Goal: Information Seeking & Learning: Compare options

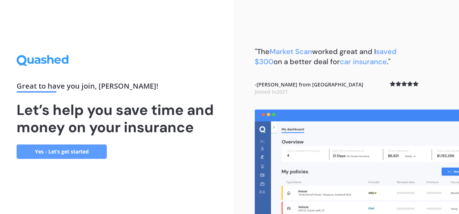
click at [67, 150] on link "Yes - Let’s get started" at bounding box center [62, 152] width 90 height 14
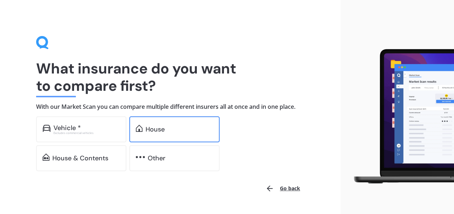
click at [159, 131] on div "House" at bounding box center [154, 129] width 19 height 7
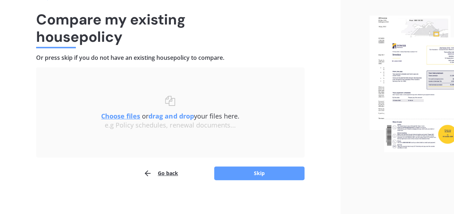
scroll to position [51, 0]
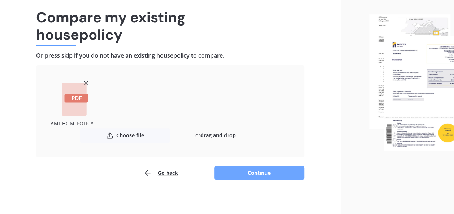
click at [233, 173] on button "Continue" at bounding box center [259, 173] width 90 height 14
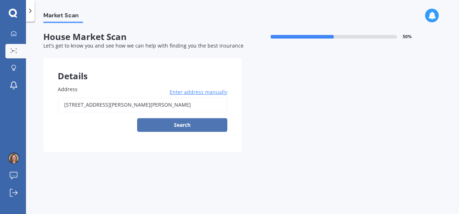
click at [180, 124] on button "Search" at bounding box center [182, 125] width 90 height 14
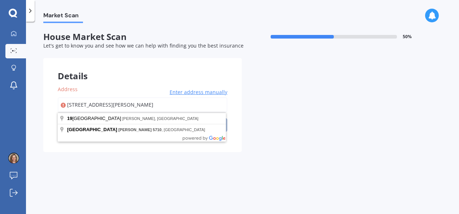
type input "[STREET_ADDRESS][PERSON_NAME]"
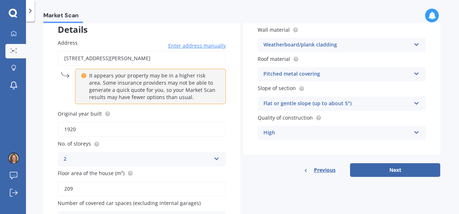
scroll to position [47, 0]
click at [402, 174] on button "Next" at bounding box center [395, 170] width 90 height 14
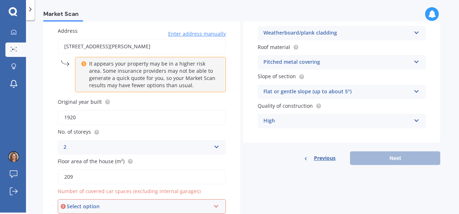
scroll to position [92, 0]
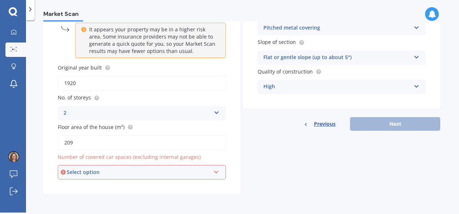
click at [215, 174] on icon at bounding box center [216, 171] width 6 height 5
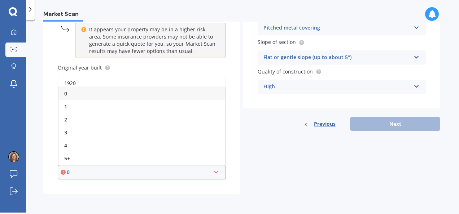
click at [65, 133] on span "3" at bounding box center [65, 132] width 3 height 7
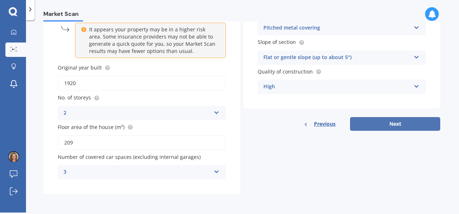
click at [405, 129] on button "Next" at bounding box center [395, 124] width 90 height 14
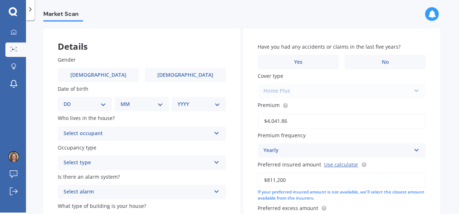
scroll to position [0, 0]
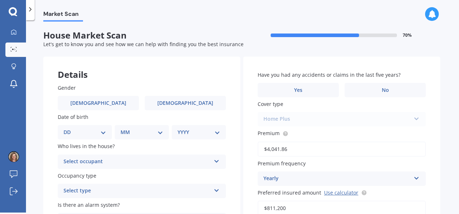
click at [387, 88] on label "No" at bounding box center [385, 90] width 81 height 14
click at [0, 0] on input "No" at bounding box center [0, 0] width 0 height 0
click at [100, 135] on select "DD 01 02 03 04 05 06 07 08 09 10 11 12 13 14 15 16 17 18 19 20 21 22 23 24 25 2…" at bounding box center [85, 132] width 43 height 8
select select "13"
click at [69, 128] on select "DD 01 02 03 04 05 06 07 08 09 10 11 12 13 14 15 16 17 18 19 20 21 22 23 24 25 2…" at bounding box center [85, 132] width 43 height 8
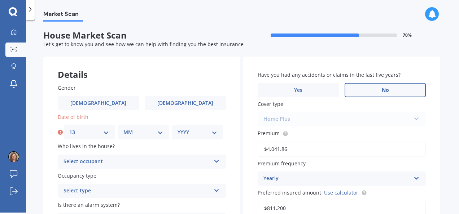
click at [151, 135] on select "MM 01 02 03 04 05 06 07 08 09 10 11 12" at bounding box center [143, 132] width 40 height 8
select select "04"
click at [123, 128] on select "MM 01 02 03 04 05 06 07 08 09 10 11 12" at bounding box center [143, 132] width 40 height 8
click at [212, 135] on select "YYYY 2009 2008 2007 2006 2005 2004 2003 2002 2001 2000 1999 1998 1997 1996 1995…" at bounding box center [198, 132] width 40 height 8
select select "1962"
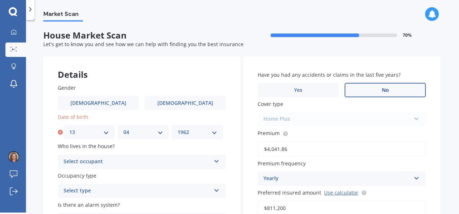
click at [178, 128] on select "YYYY 2009 2008 2007 2006 2005 2004 2003 2002 2001 2000 1999 1998 1997 1996 1995…" at bounding box center [198, 132] width 40 height 8
click at [215, 162] on icon at bounding box center [217, 160] width 6 height 5
click at [179, 178] on div "Owner" at bounding box center [141, 176] width 167 height 13
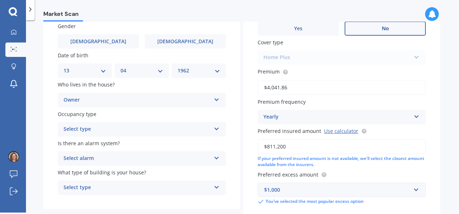
scroll to position [70, 0]
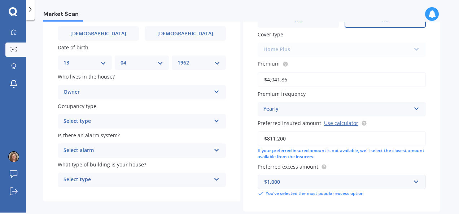
click at [215, 121] on icon at bounding box center [217, 119] width 6 height 5
click at [90, 136] on span "Permanent" at bounding box center [77, 135] width 27 height 7
click at [215, 151] on icon at bounding box center [217, 149] width 6 height 5
click at [215, 152] on icon at bounding box center [216, 149] width 6 height 5
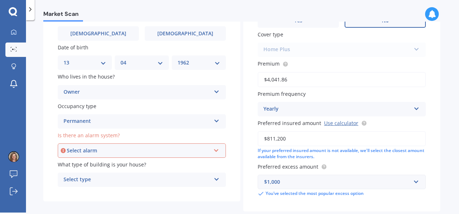
click at [215, 151] on icon at bounding box center [216, 149] width 6 height 5
click at [217, 152] on icon at bounding box center [216, 149] width 6 height 5
click at [102, 178] on span "Yes, not monitored" at bounding box center [88, 177] width 48 height 7
click at [215, 181] on icon at bounding box center [217, 178] width 6 height 5
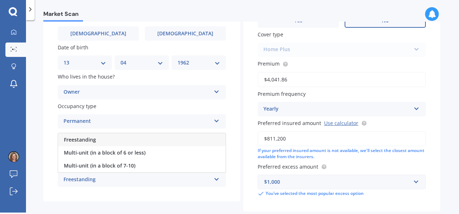
click at [89, 142] on span "Freestanding" at bounding box center [80, 139] width 32 height 7
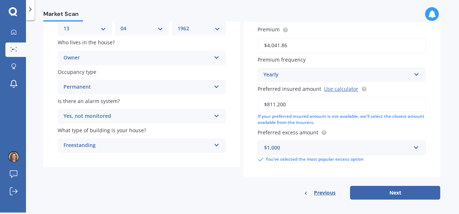
scroll to position [110, 0]
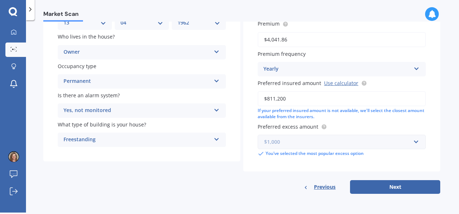
click at [414, 143] on input "text" at bounding box center [339, 142] width 162 height 14
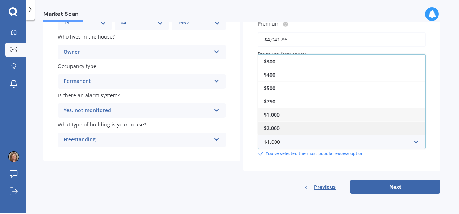
click at [274, 128] on span "$2,000" at bounding box center [272, 128] width 16 height 7
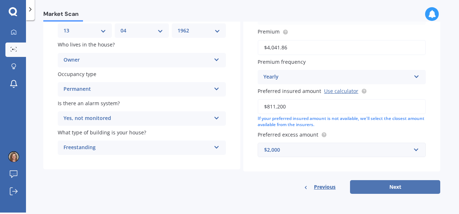
click at [395, 189] on button "Next" at bounding box center [395, 187] width 90 height 14
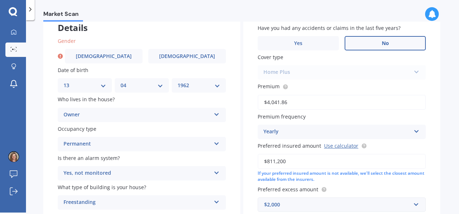
scroll to position [0, 0]
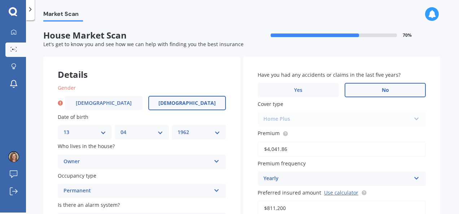
click at [187, 108] on label "[DEMOGRAPHIC_DATA]" at bounding box center [187, 103] width 78 height 14
click at [0, 0] on input "[DEMOGRAPHIC_DATA]" at bounding box center [0, 0] width 0 height 0
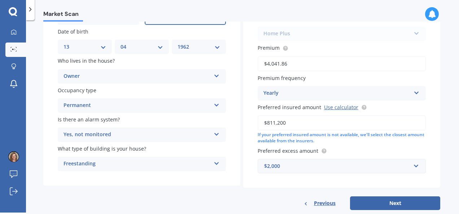
scroll to position [103, 0]
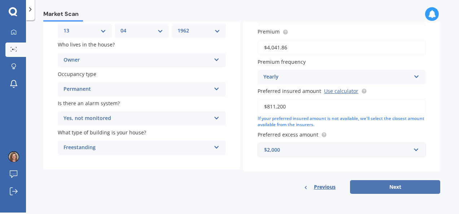
click at [393, 188] on button "Next" at bounding box center [395, 187] width 90 height 14
select select "13"
select select "04"
select select "1962"
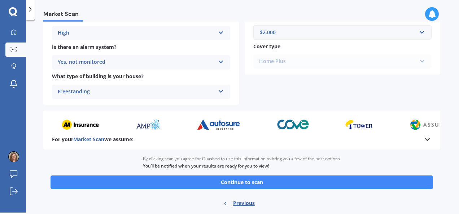
scroll to position [287, 0]
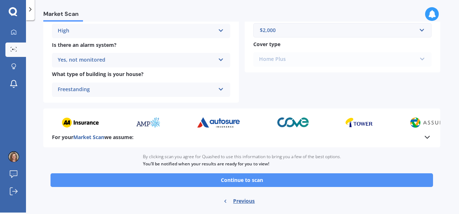
click at [355, 186] on button "Continue to scan" at bounding box center [242, 181] width 383 height 14
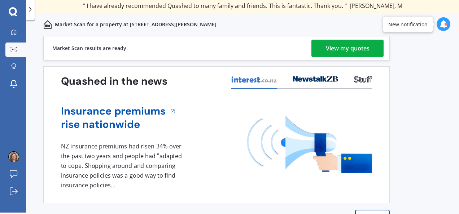
click at [356, 52] on div "View my quotes" at bounding box center [348, 48] width 44 height 17
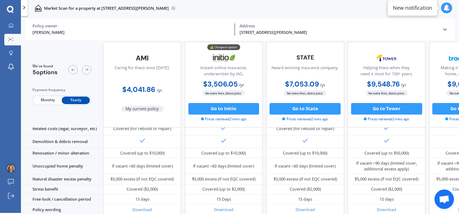
scroll to position [319, 0]
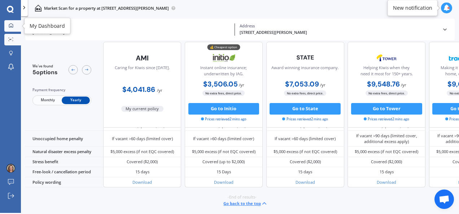
click at [12, 22] on link "My Dashboard" at bounding box center [12, 26] width 17 height 12
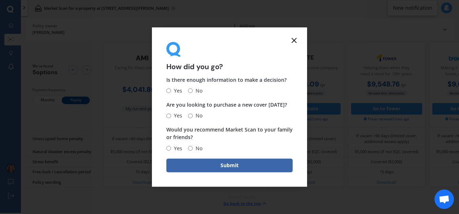
click at [189, 89] on input "No" at bounding box center [190, 91] width 5 height 5
radio input "true"
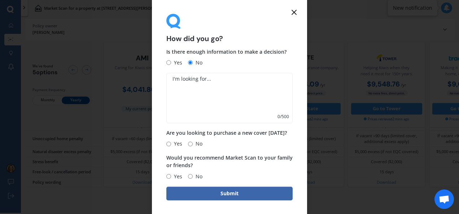
click at [214, 79] on textarea at bounding box center [229, 98] width 126 height 51
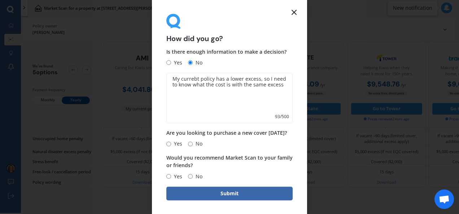
type textarea "My currebt policy has a lower excess, so I need to know what the cost is with t…"
click at [170, 145] on input "Yes" at bounding box center [168, 144] width 5 height 5
radio input "true"
click at [169, 177] on input "Yes" at bounding box center [168, 176] width 5 height 5
radio input "true"
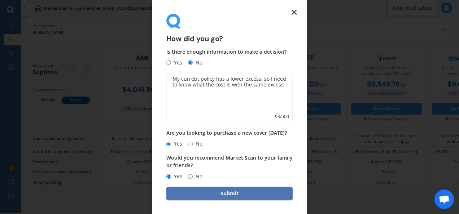
click at [234, 198] on button "Submit" at bounding box center [229, 194] width 126 height 14
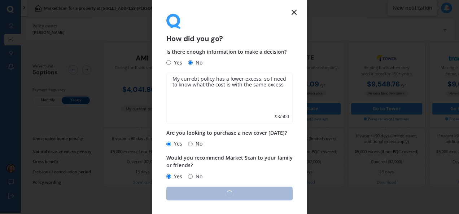
scroll to position [1, 0]
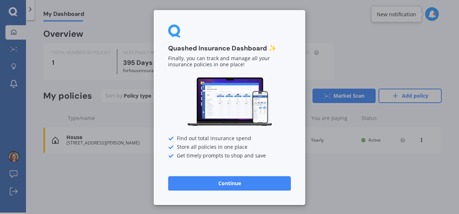
click at [258, 183] on button "Continue" at bounding box center [229, 183] width 123 height 14
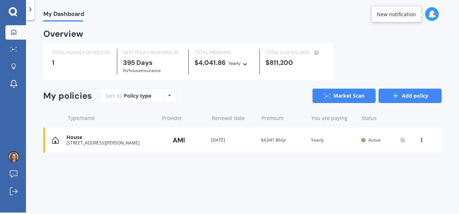
click at [410, 96] on link "Add policy" at bounding box center [410, 96] width 63 height 14
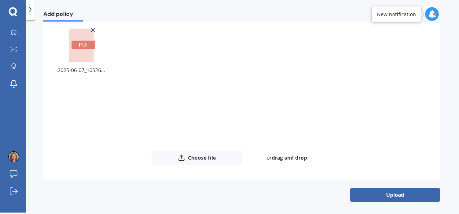
scroll to position [63, 0]
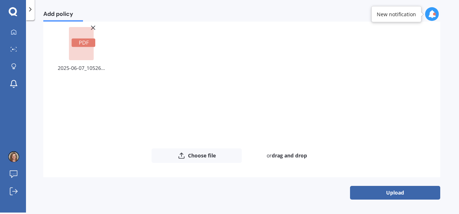
click at [395, 197] on button "Upload" at bounding box center [395, 193] width 90 height 14
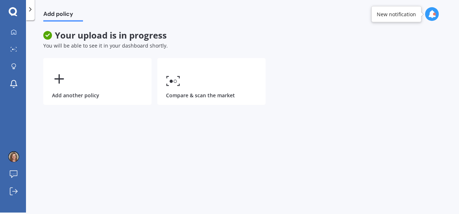
scroll to position [0, 0]
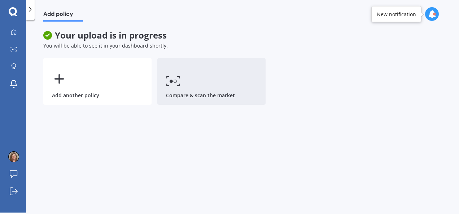
click at [199, 86] on link "Compare & scan the market" at bounding box center [211, 81] width 108 height 47
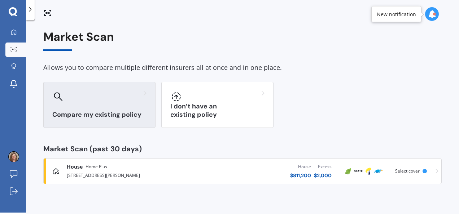
click at [88, 108] on div "Compare my existing policy" at bounding box center [99, 105] width 112 height 46
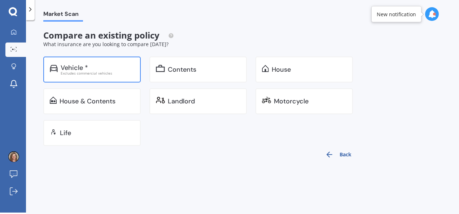
click at [92, 67] on div "Vehicle *" at bounding box center [98, 67] width 74 height 7
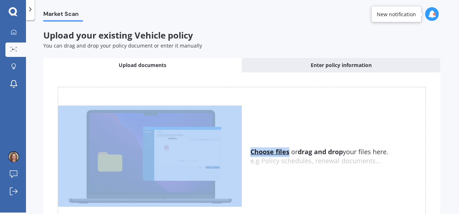
drag, startPoint x: 292, startPoint y: 90, endPoint x: 288, endPoint y: 145, distance: 54.6
click at [288, 145] on div "Choose files or drag and drop your files here. Choose files or photos e.g Polic…" at bounding box center [242, 156] width 368 height 139
drag, startPoint x: 288, startPoint y: 145, endPoint x: 263, endPoint y: 89, distance: 61.1
click at [263, 89] on div "Choose files or drag and drop your files here. Choose files or photos e.g Polic…" at bounding box center [242, 156] width 368 height 139
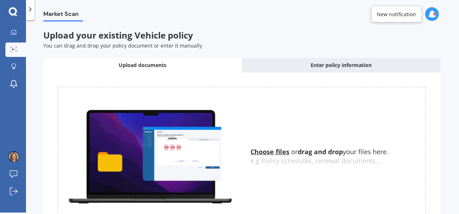
drag, startPoint x: 263, startPoint y: 89, endPoint x: 241, endPoint y: 121, distance: 39.4
click at [241, 121] on div "Choose files or drag and drop your files here. Choose files or photos e.g Polic…" at bounding box center [242, 156] width 368 height 139
click at [167, 132] on img at bounding box center [150, 156] width 184 height 101
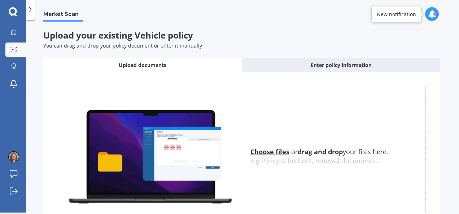
click at [167, 132] on img at bounding box center [150, 156] width 184 height 101
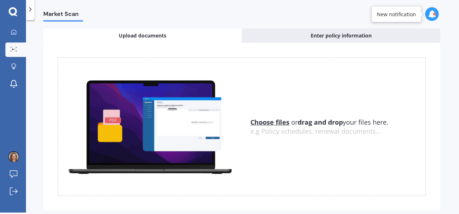
scroll to position [58, 0]
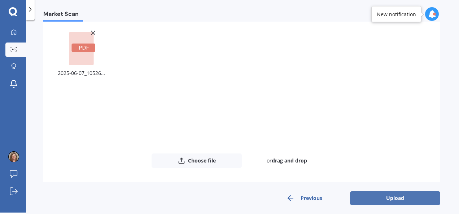
click at [366, 196] on button "Upload" at bounding box center [395, 199] width 90 height 14
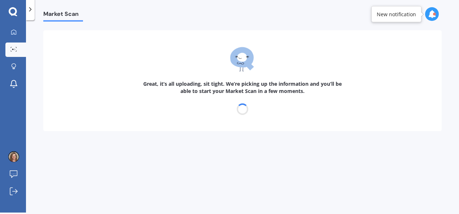
scroll to position [0, 0]
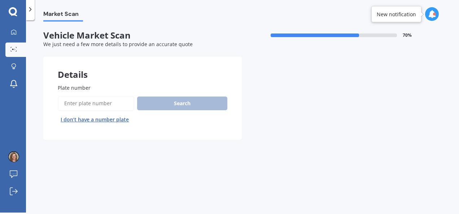
click at [82, 103] on input "Plate number" at bounding box center [96, 103] width 77 height 15
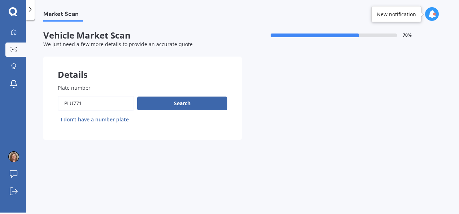
type input "PLU771"
click at [177, 107] on button "Search" at bounding box center [182, 104] width 90 height 14
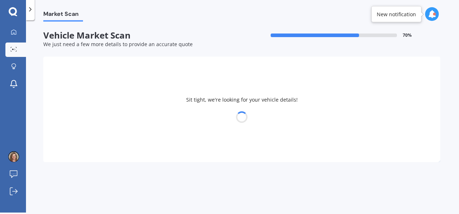
select select "KIA"
select select "NIRO"
select select "13"
select select "04"
select select "1962"
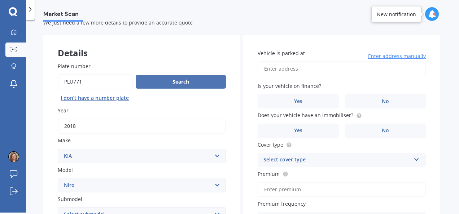
scroll to position [22, 0]
click at [91, 85] on input "Plate number" at bounding box center [95, 81] width 75 height 15
click at [74, 81] on input "Plate number" at bounding box center [95, 81] width 75 height 15
type input "QLJ771"
click at [194, 84] on button "Search" at bounding box center [181, 82] width 90 height 14
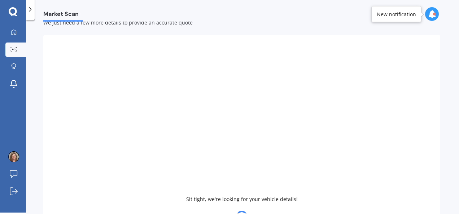
type input "2024"
select select "MITSUBISHI"
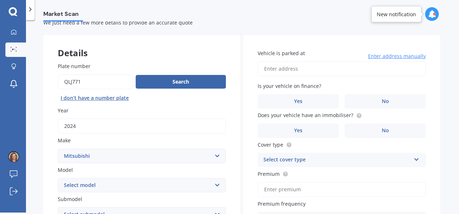
click at [214, 184] on select "Select model 380 Airtrek Aspire ASX [PERSON_NAME] Challenger Challenger Diesel …" at bounding box center [142, 185] width 168 height 14
select select "TRITON"
click at [58, 178] on select "Select model 380 Airtrek Aspire ASX [PERSON_NAME] Challenger Challenger Diesel …" at bounding box center [142, 185] width 168 height 14
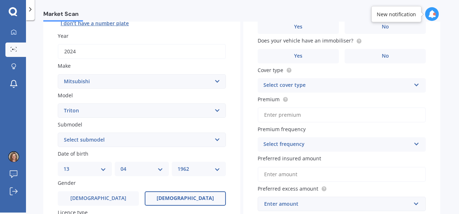
scroll to position [102, 0]
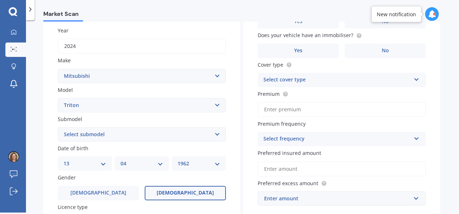
click at [215, 138] on select "Select submodel (All other) 2.4 Litre Petrol 2.5 CDI Diesel 2.8 CDI Diesel 3.2 …" at bounding box center [142, 134] width 168 height 14
select select "GLXR 6AT 2.4D/4WD UTLITY"
click at [58, 128] on select "Select submodel (All other) 2.4 Litre Petrol 2.5 CDI Diesel 2.8 CDI Diesel 3.2 …" at bounding box center [142, 134] width 168 height 14
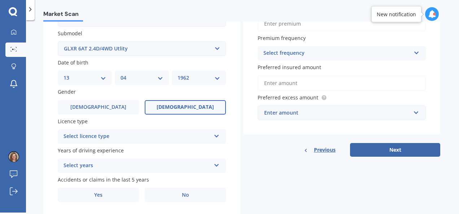
scroll to position [188, 0]
click at [215, 137] on icon at bounding box center [217, 134] width 6 height 5
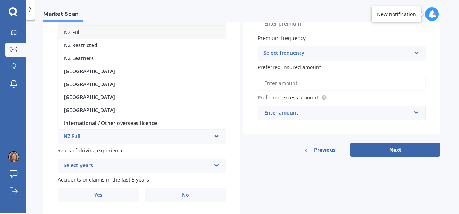
click at [78, 31] on span "NZ Full" at bounding box center [72, 32] width 17 height 7
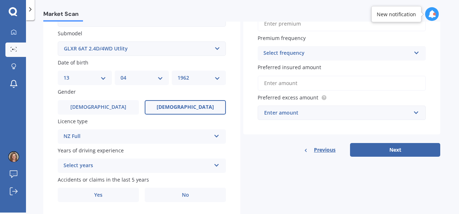
click at [208, 166] on div "Select years" at bounding box center [137, 166] width 147 height 9
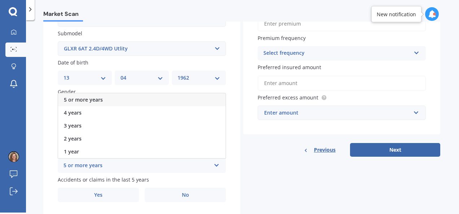
click at [121, 95] on div "5 or more years" at bounding box center [141, 99] width 167 height 13
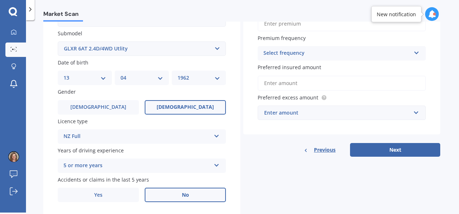
click at [180, 195] on label "No" at bounding box center [185, 195] width 81 height 14
click at [0, 0] on input "No" at bounding box center [0, 0] width 0 height 0
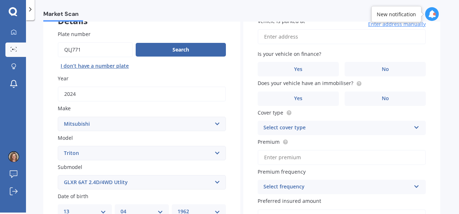
scroll to position [0, 0]
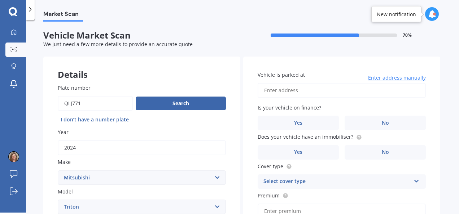
click at [315, 90] on input "Vehicle is parked at" at bounding box center [342, 90] width 168 height 15
type input "[STREET_ADDRESS][PERSON_NAME]"
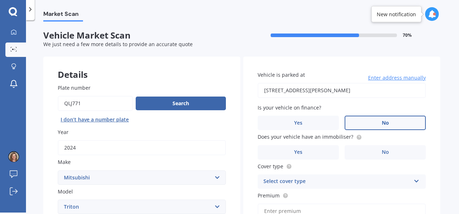
click at [373, 121] on label "No" at bounding box center [385, 123] width 81 height 14
click at [0, 0] on input "No" at bounding box center [0, 0] width 0 height 0
click at [382, 153] on span "No" at bounding box center [385, 152] width 7 height 6
click at [0, 0] on input "No" at bounding box center [0, 0] width 0 height 0
click at [373, 182] on div "Select cover type" at bounding box center [336, 182] width 147 height 9
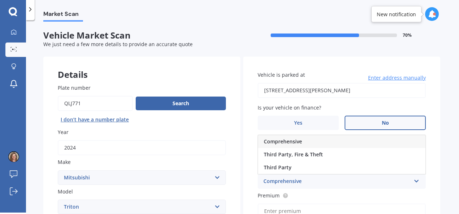
click at [283, 142] on span "Comprehensive" at bounding box center [283, 141] width 38 height 7
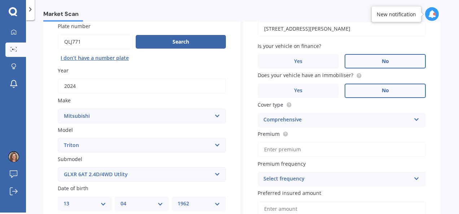
scroll to position [64, 0]
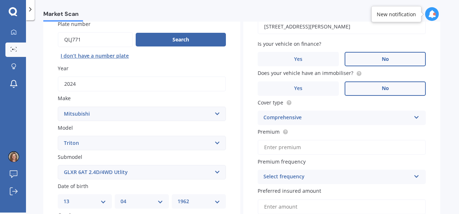
click at [267, 146] on input "Premium" at bounding box center [342, 147] width 168 height 15
type input "$1,438.41"
click at [414, 178] on icon at bounding box center [417, 175] width 6 height 5
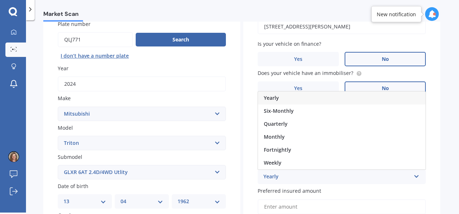
click at [272, 101] on span "Yearly" at bounding box center [271, 98] width 15 height 7
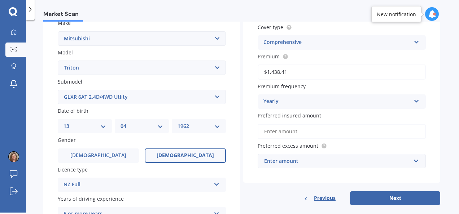
scroll to position [143, 0]
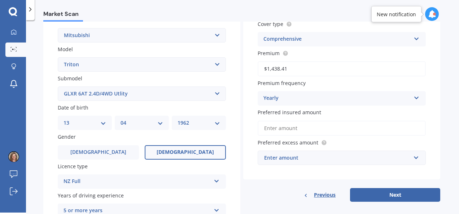
click at [380, 129] on input "Preferred insured amount" at bounding box center [342, 128] width 168 height 15
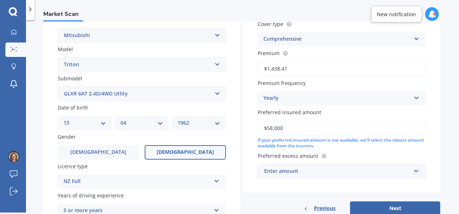
type input "$58,000"
click at [410, 172] on input "text" at bounding box center [339, 172] width 162 height 14
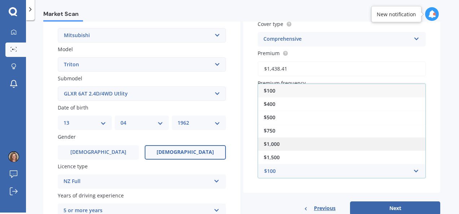
click at [278, 143] on span "$1,000" at bounding box center [272, 144] width 16 height 7
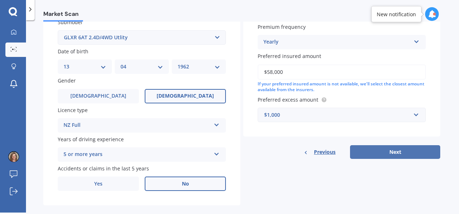
click at [387, 154] on button "Next" at bounding box center [395, 152] width 90 height 14
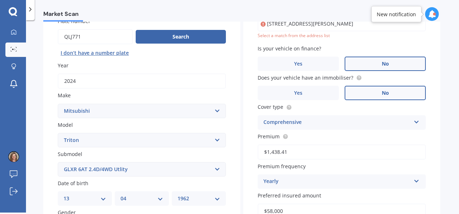
scroll to position [49, 0]
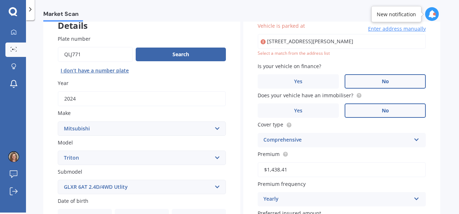
type input "[STREET_ADDRESS][PERSON_NAME]"
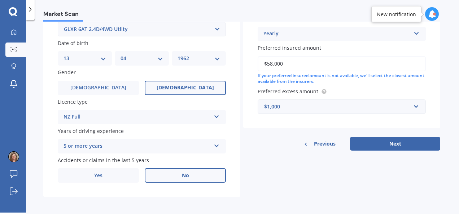
scroll to position [212, 0]
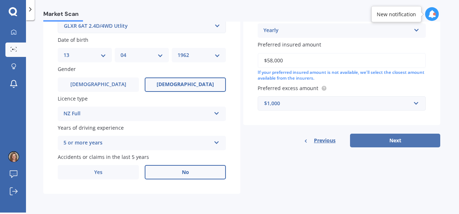
click at [387, 144] on button "Next" at bounding box center [395, 141] width 90 height 14
select select "13"
select select "04"
select select "1962"
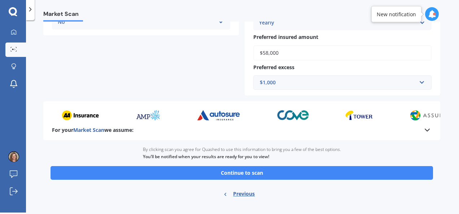
scroll to position [218, 0]
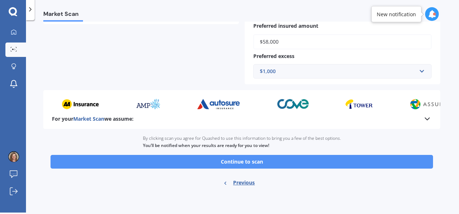
click at [266, 166] on button "Continue to scan" at bounding box center [242, 162] width 383 height 14
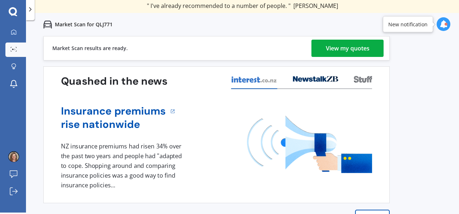
click at [358, 51] on div "View my quotes" at bounding box center [348, 48] width 44 height 17
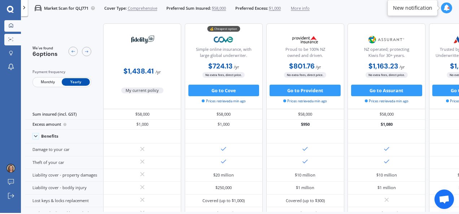
click at [11, 25] on icon at bounding box center [11, 25] width 5 height 5
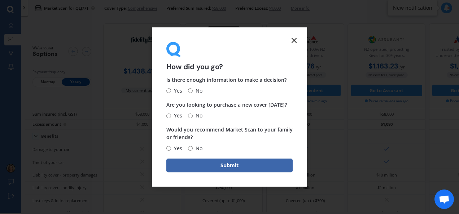
click at [168, 91] on input "Yes" at bounding box center [168, 91] width 5 height 5
radio input "true"
click at [167, 114] on input "Yes" at bounding box center [168, 116] width 5 height 5
radio input "true"
click at [168, 149] on input "Yes" at bounding box center [168, 148] width 5 height 5
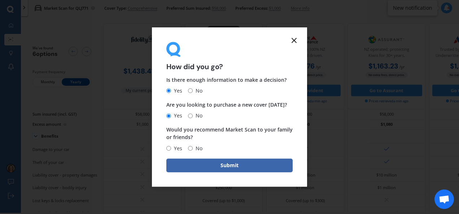
radio input "true"
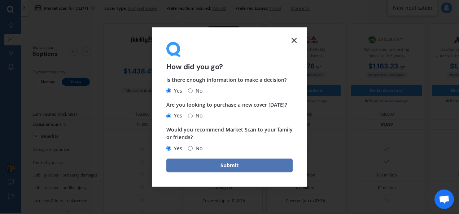
click at [209, 165] on button "Submit" at bounding box center [229, 166] width 126 height 14
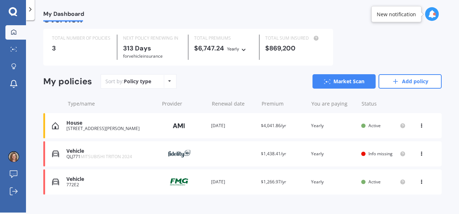
scroll to position [27, 0]
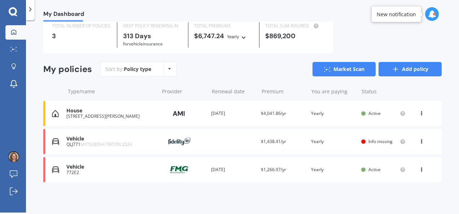
click at [393, 69] on line at bounding box center [395, 69] width 4 height 0
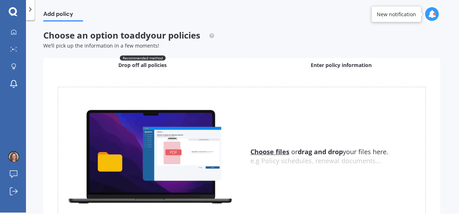
click at [351, 66] on span "Enter policy information" at bounding box center [341, 65] width 61 height 7
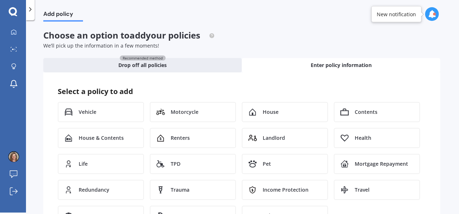
click at [361, 115] on span "Contents" at bounding box center [366, 112] width 23 height 7
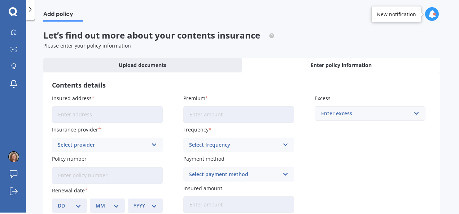
click at [126, 116] on input "Insured address" at bounding box center [107, 114] width 111 height 17
type input "[STREET_ADDRESS][PERSON_NAME]"
click at [144, 144] on div "Select provider" at bounding box center [103, 145] width 90 height 8
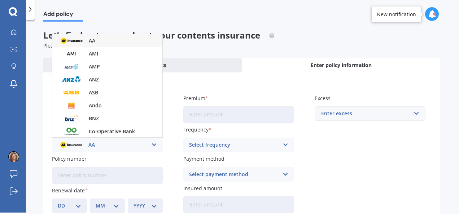
click at [144, 144] on div "AA" at bounding box center [103, 145] width 90 height 8
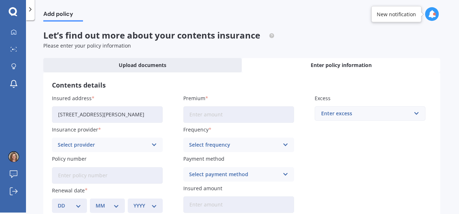
click at [144, 144] on div "Select provider" at bounding box center [103, 145] width 90 height 8
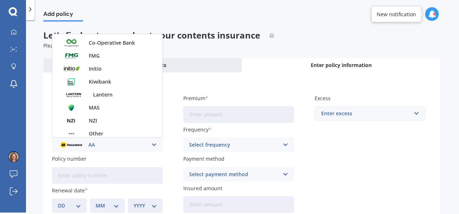
scroll to position [90, 0]
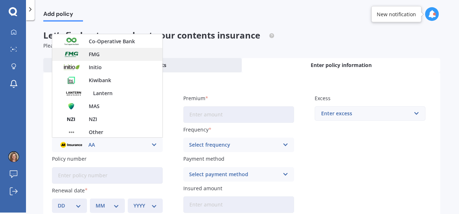
click at [72, 55] on img at bounding box center [71, 54] width 27 height 10
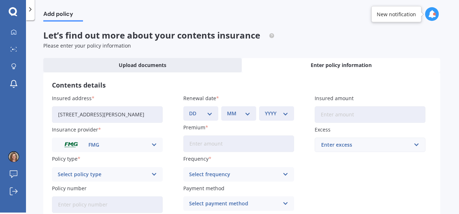
click at [111, 175] on div "Select policy type" at bounding box center [103, 175] width 90 height 8
click at [104, 189] on span "Household Contents" at bounding box center [83, 188] width 51 height 5
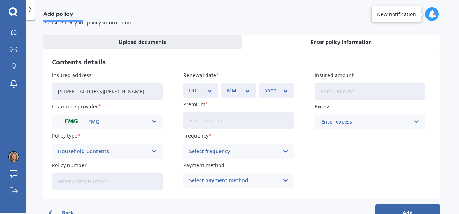
scroll to position [45, 0]
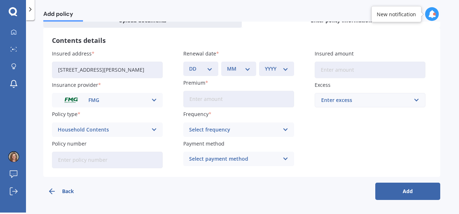
click at [66, 162] on input "Policy number" at bounding box center [107, 160] width 111 height 17
type input "D0015507229"
click at [206, 69] on select "DD 01 02 03 04 05 06 07 08 09 10 11 12 13 14 15 16 17 18 19 20 21 22 23 24 25 2…" at bounding box center [200, 69] width 23 height 8
click at [189, 65] on select "DD 01 02 03 04 05 06 07 08 09 10 11 12 13 14 15 16 17 18 19 20 21 22 23 24 25 2…" at bounding box center [200, 69] width 23 height 8
click at [209, 169] on div "Contents details Insured address [STREET_ADDRESS][PERSON_NAME] Insurance provid…" at bounding box center [241, 102] width 397 height 149
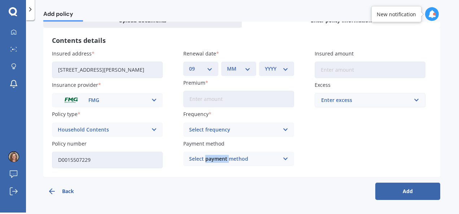
click at [209, 169] on div "Contents details Insured address [STREET_ADDRESS][PERSON_NAME] Insurance provid…" at bounding box center [241, 102] width 397 height 149
drag, startPoint x: 209, startPoint y: 169, endPoint x: 209, endPoint y: 71, distance: 97.8
click at [209, 71] on select "DD 01 02 03 04 05 06 07 08 09 10 11 12 13 14 15 16 17 18 19 20 21 22 23 24 25 2…" at bounding box center [200, 69] width 23 height 8
select select "30"
click at [189, 65] on select "DD 01 02 03 04 05 06 07 08 09 10 11 12 13 14 15 16 17 18 19 20 21 22 23 24 25 2…" at bounding box center [200, 69] width 23 height 8
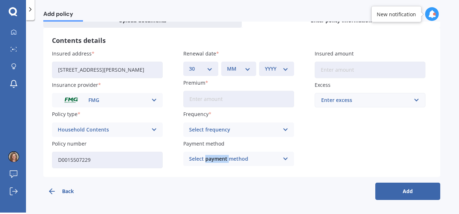
click at [236, 70] on select "MM 01 02 03 04 05 06 07 08 09 10 11 12" at bounding box center [238, 69] width 23 height 8
click at [227, 65] on select "MM 01 02 03 04 05 06 07 08 09 10 11 12" at bounding box center [238, 69] width 23 height 8
click at [247, 69] on select "MM 01 02 03 04 05 06 07 08 09 10 11 12" at bounding box center [238, 69] width 23 height 8
select select "06"
click at [227, 65] on select "MM 01 02 03 04 05 06 07 08 09 10 11 12" at bounding box center [238, 69] width 23 height 8
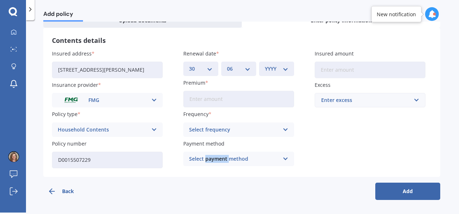
click at [271, 70] on select "YYYY 2027 2026 2025 2024 2023 2022 2021 2020 2019 2018 2017 2016 2015 2014 2013…" at bounding box center [276, 69] width 23 height 8
select select "2026"
click at [265, 65] on select "YYYY 2027 2026 2025 2024 2023 2022 2021 2020 2019 2018 2017 2016 2015 2014 2013…" at bounding box center [276, 69] width 23 height 8
click at [205, 103] on input "Premium" at bounding box center [238, 99] width 111 height 17
type input "$1,054.00"
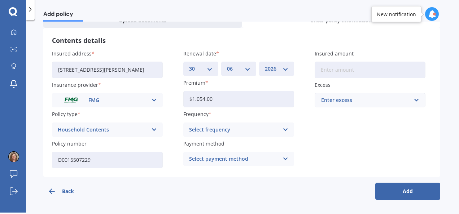
click at [284, 129] on icon at bounding box center [286, 130] width 6 height 8
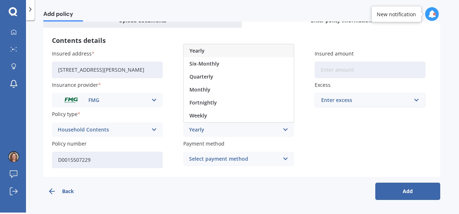
click at [194, 51] on span "Yearly" at bounding box center [196, 50] width 15 height 5
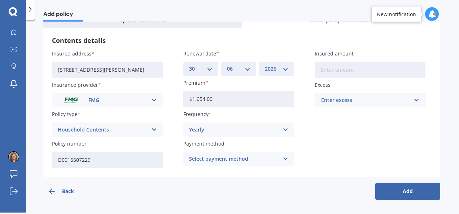
click at [284, 159] on icon at bounding box center [286, 159] width 6 height 8
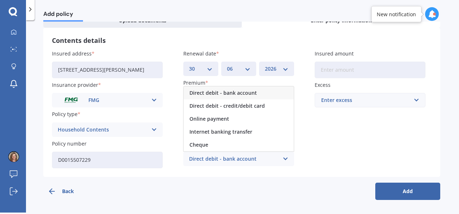
click at [255, 106] on span "Direct debit - credit/debit card" at bounding box center [226, 106] width 75 height 5
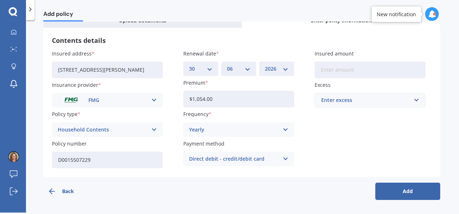
click at [407, 74] on input "Insured amount" at bounding box center [370, 70] width 111 height 17
type input "$130,000"
click at [413, 100] on input "text" at bounding box center [367, 100] width 104 height 14
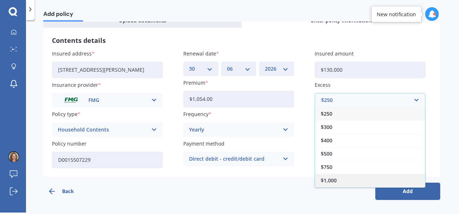
click at [330, 180] on span "$1,000" at bounding box center [329, 180] width 16 height 5
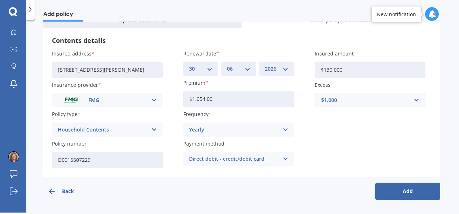
click at [385, 193] on button "Add" at bounding box center [407, 191] width 65 height 17
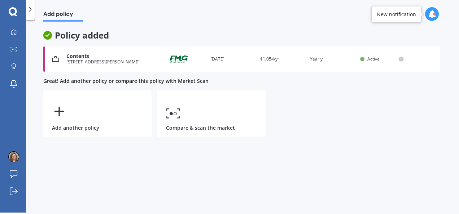
scroll to position [0, 0]
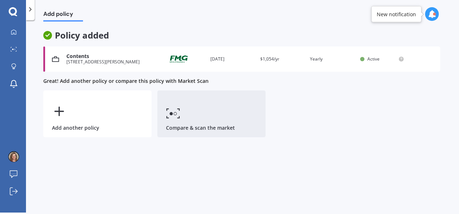
click at [204, 121] on link "Compare & scan the market" at bounding box center [211, 114] width 108 height 47
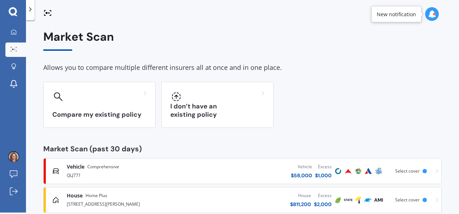
scroll to position [16, 0]
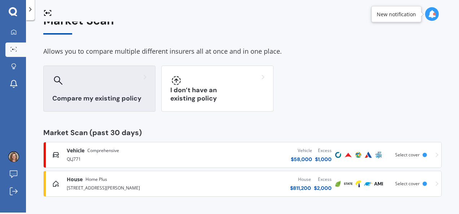
click at [77, 93] on div "Compare my existing policy" at bounding box center [99, 89] width 112 height 46
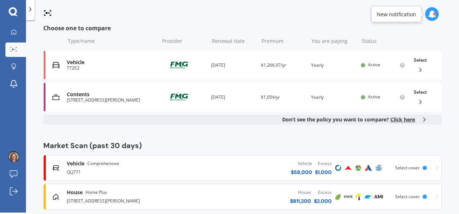
scroll to position [125, 0]
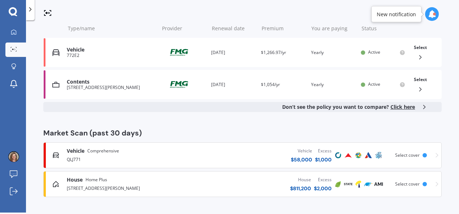
click at [74, 90] on div "Contents [STREET_ADDRESS][PERSON_NAME] Provider Renewal date [DATE] Premium $1,…" at bounding box center [242, 84] width 398 height 29
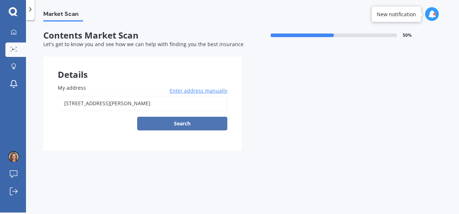
click at [179, 126] on button "Search" at bounding box center [182, 124] width 90 height 14
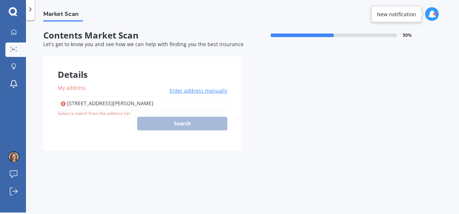
type input "[STREET_ADDRESS][PERSON_NAME]"
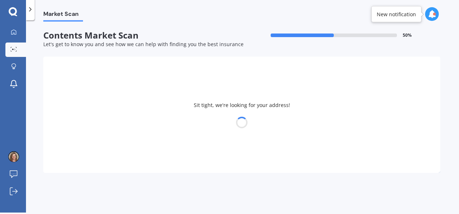
select select "13"
select select "04"
select select "1962"
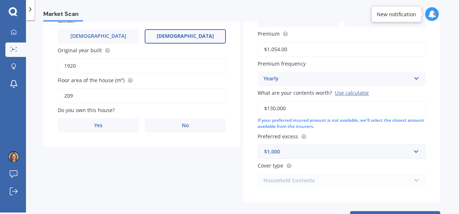
scroll to position [161, 0]
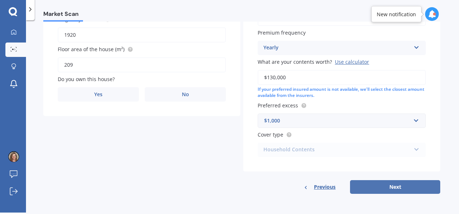
click at [397, 190] on button "Next" at bounding box center [395, 187] width 90 height 14
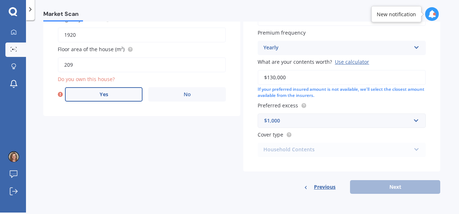
click at [107, 93] on span "Yes" at bounding box center [104, 95] width 9 height 6
click at [0, 0] on input "Yes" at bounding box center [0, 0] width 0 height 0
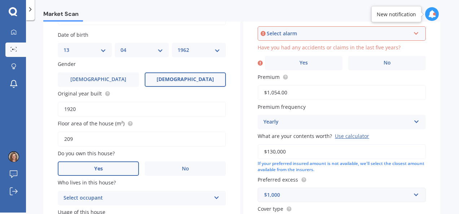
scroll to position [49, 0]
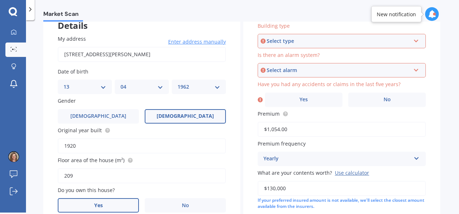
click at [413, 41] on icon at bounding box center [416, 39] width 6 height 5
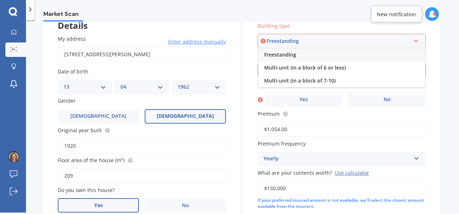
click at [353, 55] on div "Freestanding" at bounding box center [341, 54] width 167 height 13
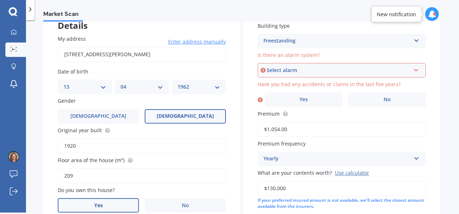
click at [342, 71] on div "Select alarm" at bounding box center [339, 70] width 144 height 8
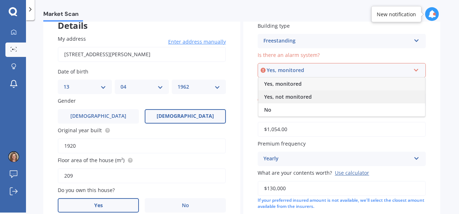
click at [305, 98] on span "Yes, not monitored" at bounding box center [288, 96] width 48 height 7
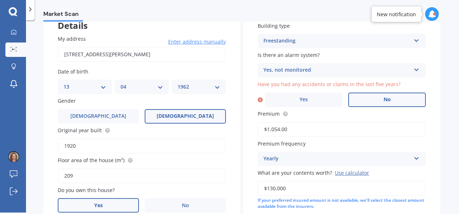
click at [392, 102] on label "No" at bounding box center [387, 100] width 78 height 14
click at [0, 0] on input "No" at bounding box center [0, 0] width 0 height 0
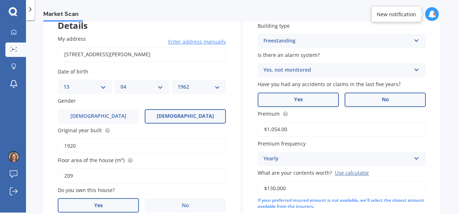
click at [310, 100] on label "Yes" at bounding box center [298, 100] width 81 height 14
click at [0, 0] on input "Yes" at bounding box center [0, 0] width 0 height 0
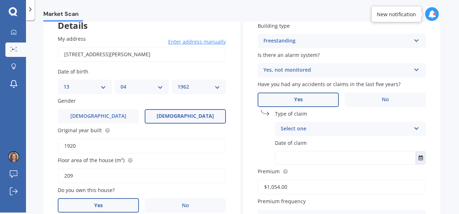
click at [415, 126] on icon at bounding box center [417, 127] width 6 height 5
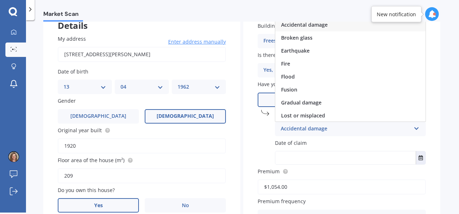
click at [317, 25] on span "Accidental damage" at bounding box center [304, 24] width 47 height 7
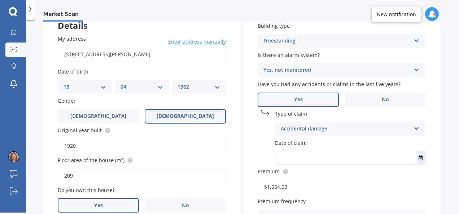
click at [292, 159] on input "text" at bounding box center [345, 158] width 140 height 13
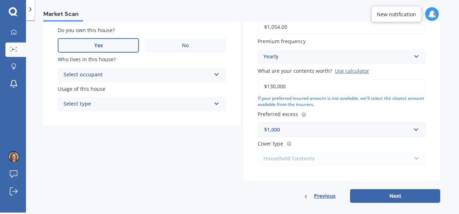
scroll to position [219, 0]
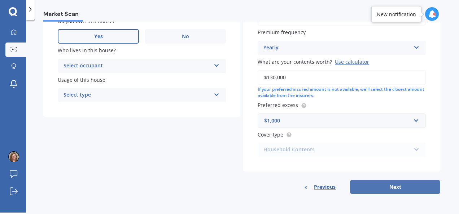
type input "[DATE]"
click at [389, 188] on button "Next" at bounding box center [395, 187] width 90 height 14
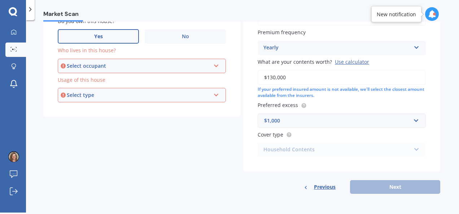
click at [215, 66] on icon at bounding box center [216, 64] width 6 height 5
click at [132, 79] on div "Owner" at bounding box center [141, 79] width 167 height 13
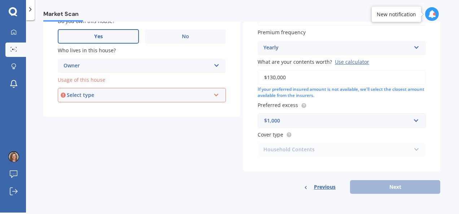
click at [214, 95] on icon at bounding box center [216, 93] width 6 height 5
click at [176, 109] on div "Permanent" at bounding box center [141, 109] width 167 height 13
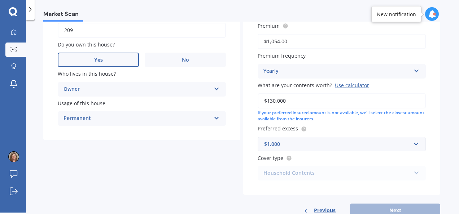
scroll to position [167, 0]
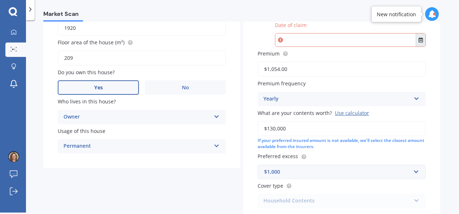
click at [419, 40] on icon "Select date" at bounding box center [421, 40] width 4 height 5
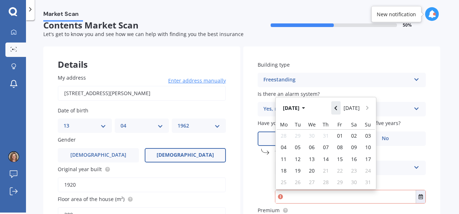
click at [337, 109] on icon "Navigate back" at bounding box center [335, 108] width 3 height 5
click at [305, 109] on icon "button" at bounding box center [303, 109] width 3 height 2
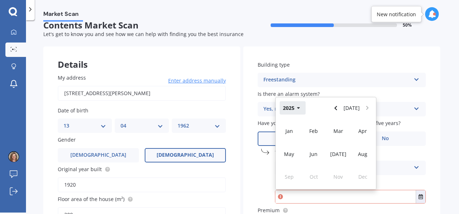
click at [295, 108] on button "2025" at bounding box center [293, 107] width 26 height 13
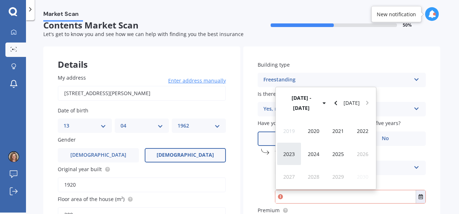
click at [282, 157] on div "2023" at bounding box center [289, 154] width 25 height 23
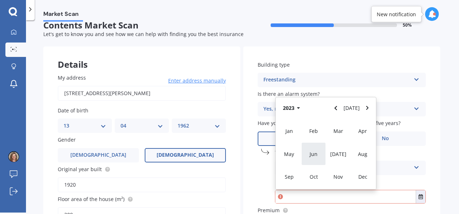
click at [306, 156] on div "Jun" at bounding box center [313, 154] width 25 height 23
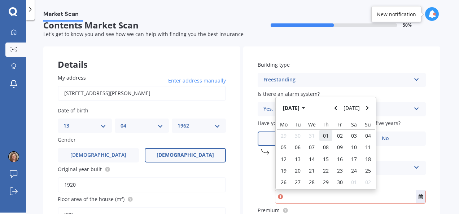
click at [324, 138] on span "01" at bounding box center [326, 135] width 6 height 7
type input "[DATE]"
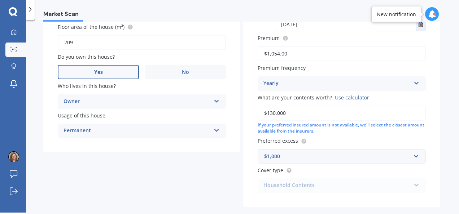
scroll to position [219, 0]
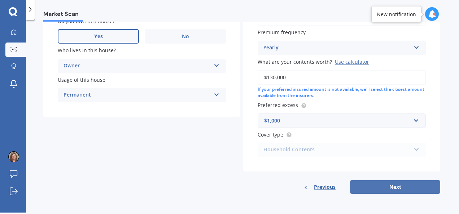
click at [393, 191] on button "Next" at bounding box center [395, 187] width 90 height 14
select select "13"
select select "04"
select select "1962"
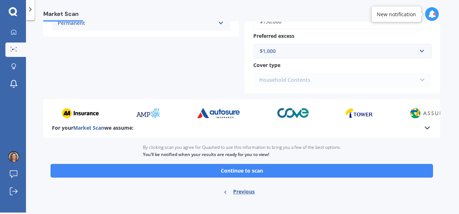
scroll to position [266, 0]
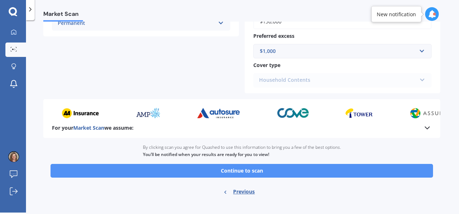
click at [359, 175] on button "Continue to scan" at bounding box center [242, 171] width 383 height 14
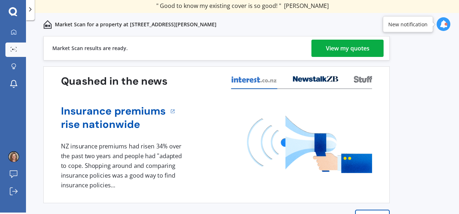
click at [354, 47] on div "View my quotes" at bounding box center [348, 48] width 44 height 17
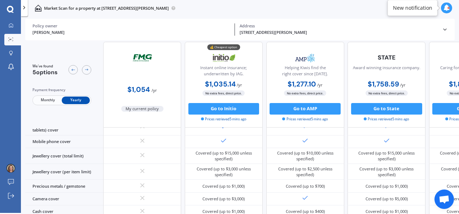
scroll to position [168, 0]
click at [10, 10] on icon at bounding box center [10, 9] width 7 height 7
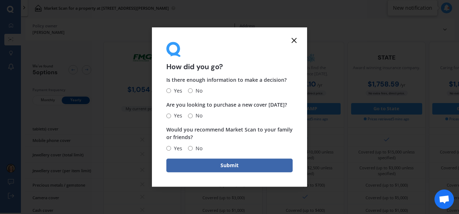
click at [167, 90] on input "Yes" at bounding box center [168, 91] width 5 height 5
radio input "true"
click at [191, 117] on input "No" at bounding box center [190, 116] width 5 height 5
radio input "true"
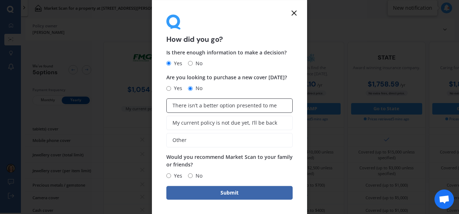
click at [233, 108] on span "There isn’t a better option presented to me" at bounding box center [225, 106] width 104 height 6
click at [0, 0] on input "There isn’t a better option presented to me" at bounding box center [0, 0] width 0 height 0
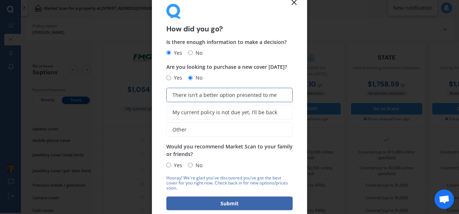
click at [169, 166] on input "Yes" at bounding box center [168, 165] width 5 height 5
radio input "true"
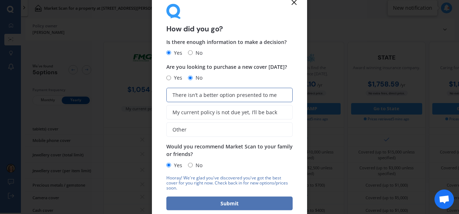
click at [199, 205] on button "Submit" at bounding box center [229, 204] width 126 height 14
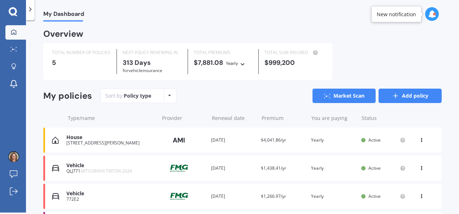
click at [393, 96] on line at bounding box center [395, 96] width 4 height 0
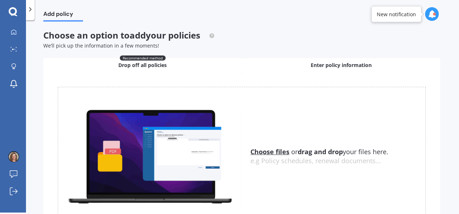
click at [374, 66] on div "Enter policy information" at bounding box center [341, 65] width 199 height 14
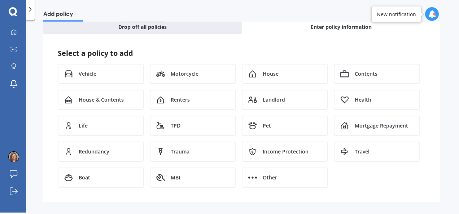
scroll to position [40, 0]
